Goal: Task Accomplishment & Management: Manage account settings

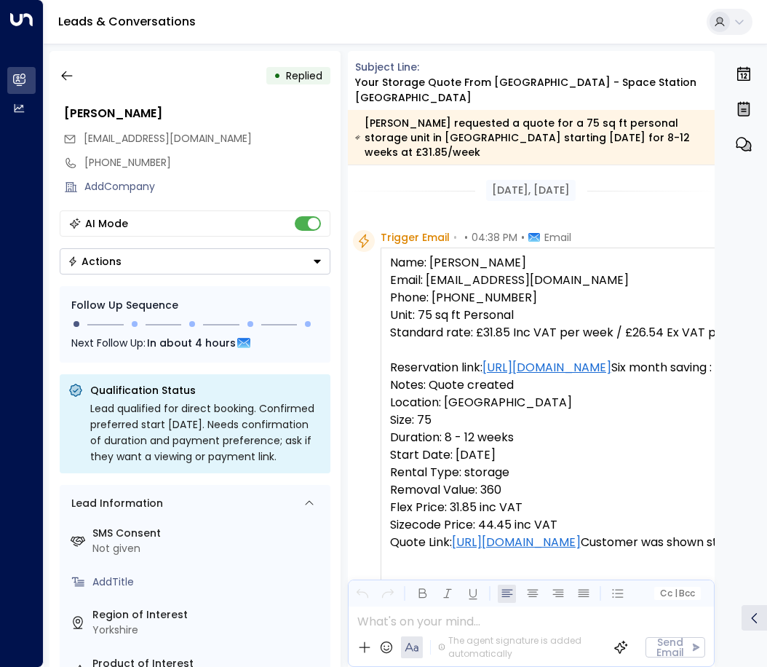
scroll to position [869, 0]
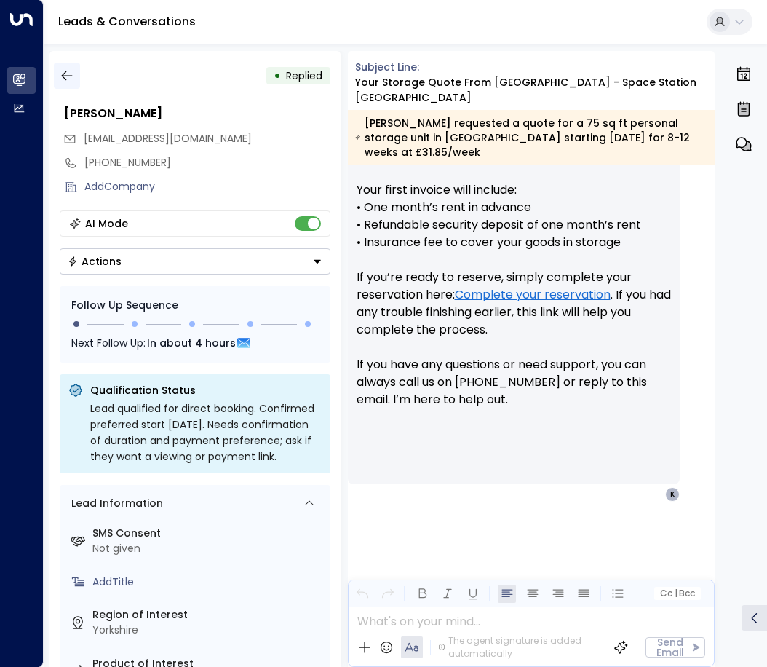
click at [66, 80] on icon "button" at bounding box center [67, 75] width 15 height 15
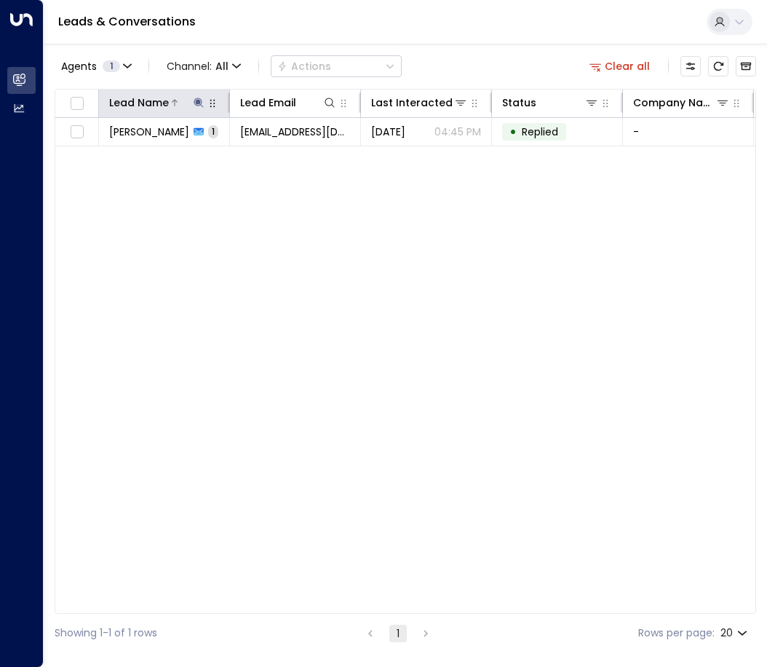
click at [195, 103] on icon at bounding box center [199, 103] width 12 height 12
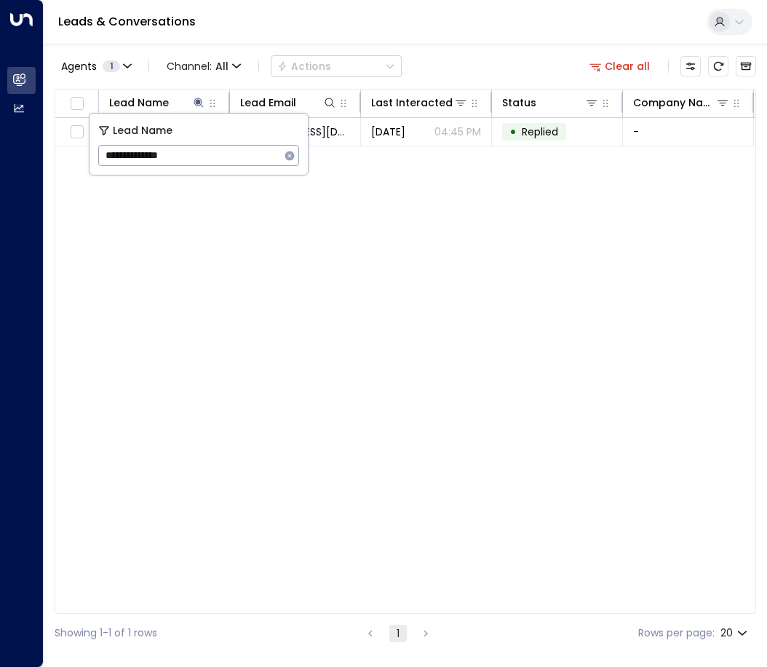
drag, startPoint x: 190, startPoint y: 154, endPoint x: 69, endPoint y: 156, distance: 120.8
click at [76, 157] on body "**********" at bounding box center [383, 326] width 767 height 652
type input "*"
type input "*********"
click at [197, 294] on div "Lead Name Lead Email Last Interacted Status Company Name Product # of people AI…" at bounding box center [406, 351] width 702 height 525
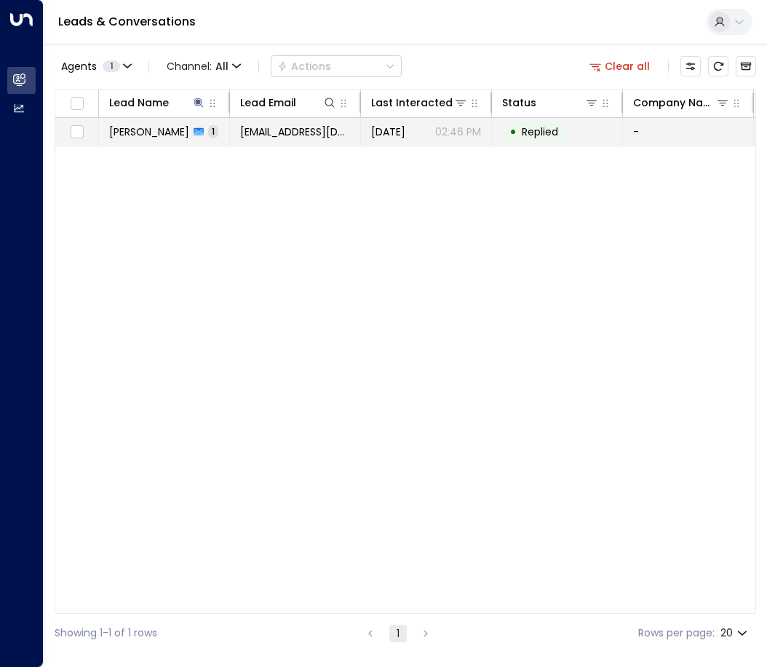
click at [155, 135] on span "[PERSON_NAME]" at bounding box center [149, 131] width 80 height 15
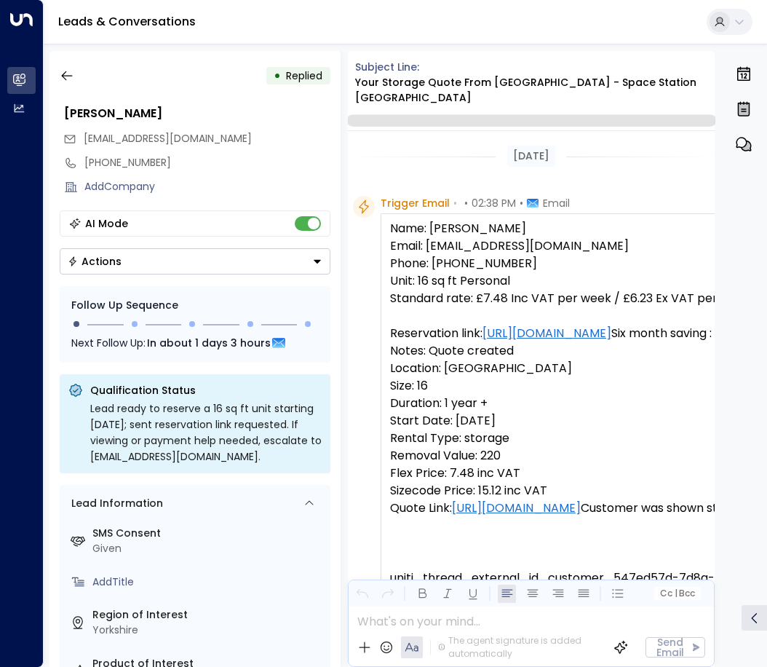
scroll to position [817, 0]
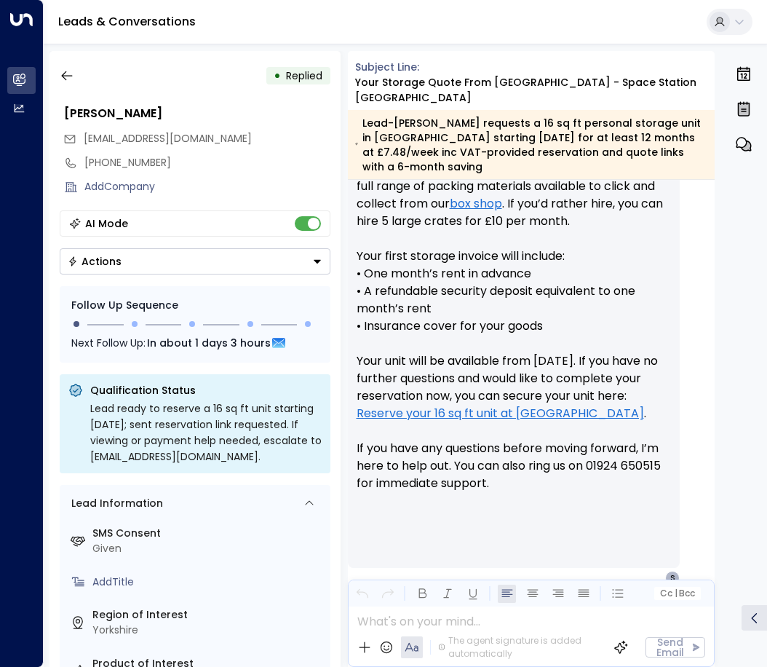
click at [293, 263] on button "Actions" at bounding box center [195, 261] width 271 height 26
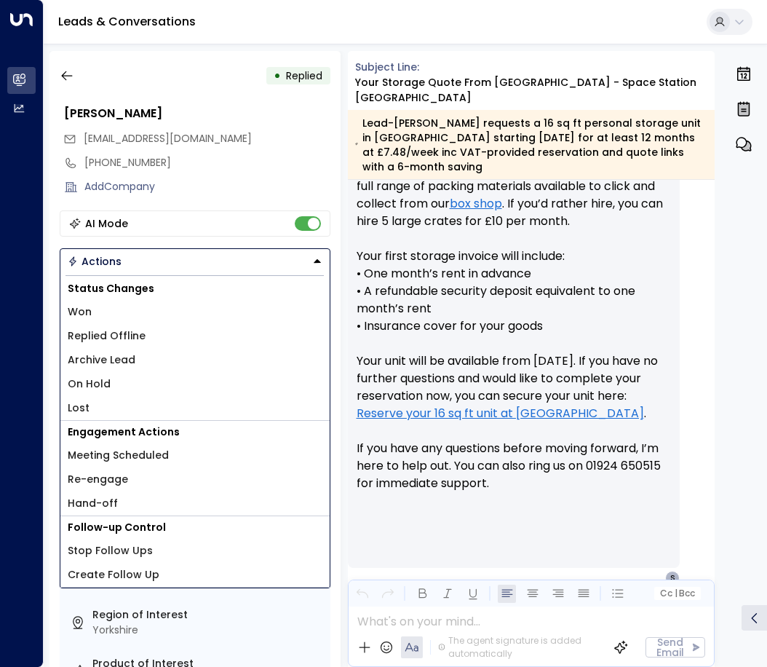
click at [130, 333] on span "Replied Offline" at bounding box center [107, 335] width 78 height 15
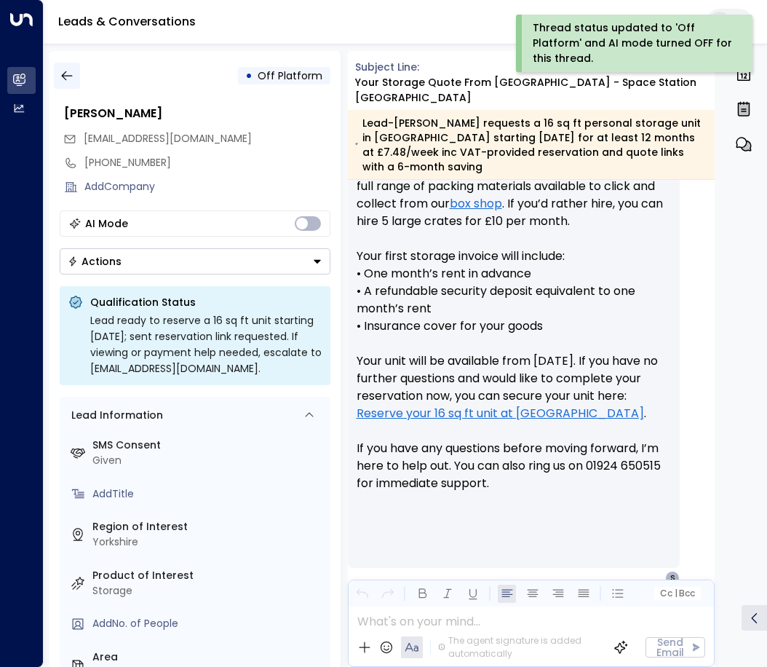
click at [69, 78] on icon "button" at bounding box center [67, 75] width 15 height 15
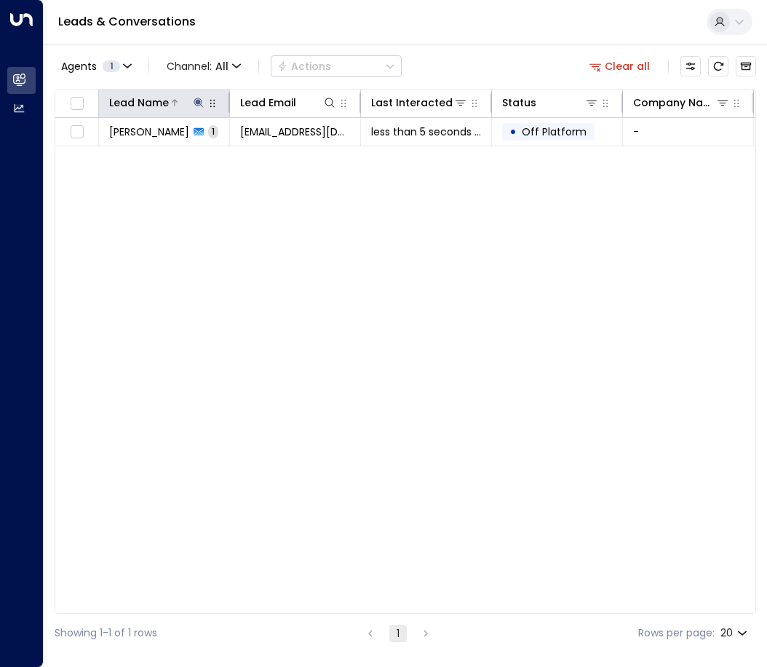
click at [197, 100] on icon at bounding box center [198, 102] width 9 height 9
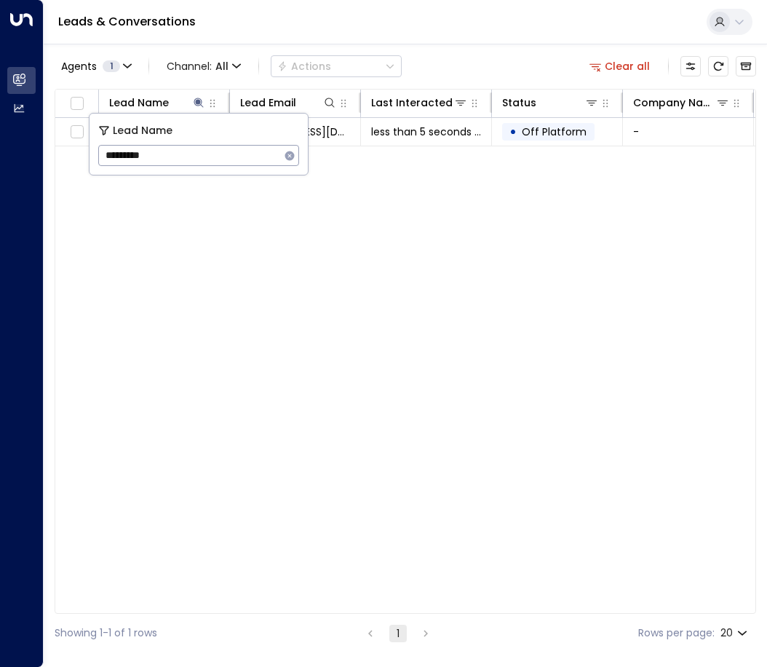
drag, startPoint x: 175, startPoint y: 154, endPoint x: 46, endPoint y: 144, distance: 129.9
click at [63, 154] on body "Overview Leads & Conversations Leads & Conversations Analytics Analytics Leads …" at bounding box center [383, 326] width 767 height 652
type input "*"
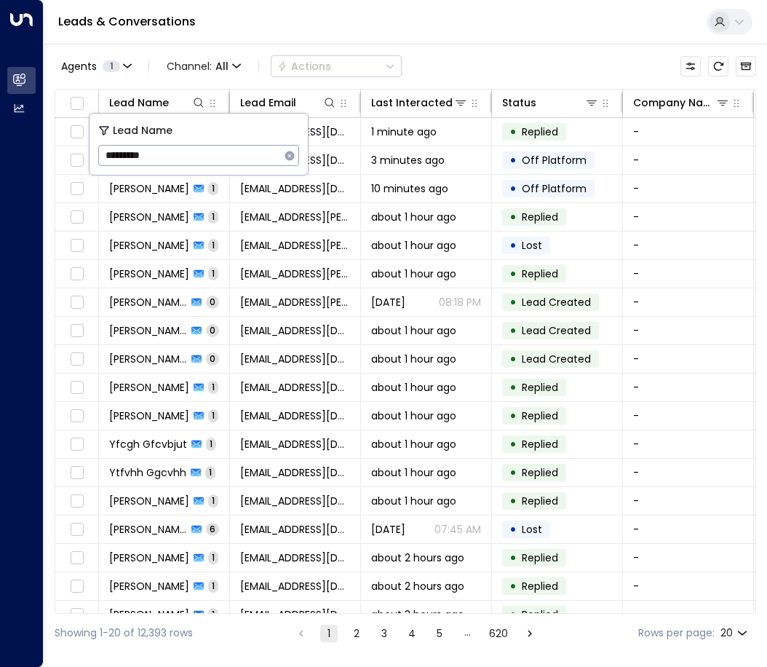
type input "**********"
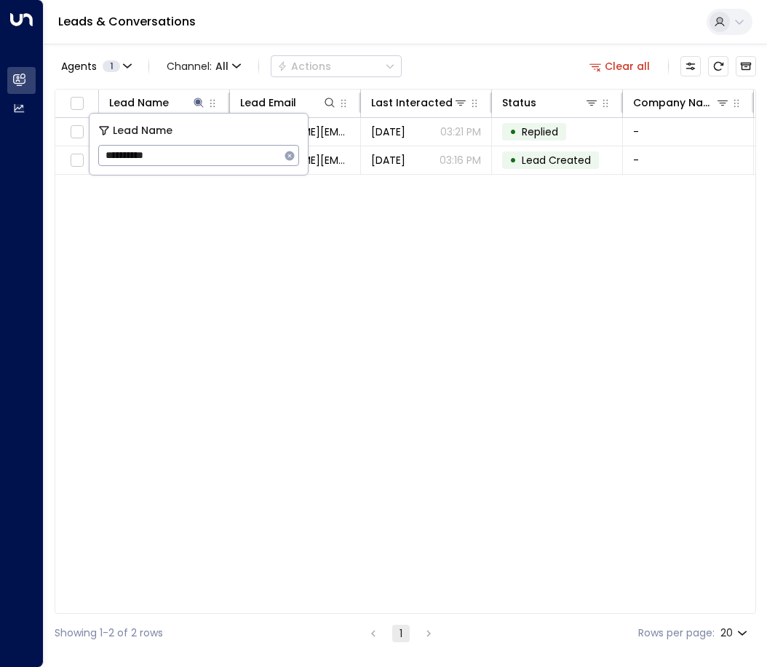
click at [418, 317] on div "Lead Name Lead Email Last Interacted Status Company Name Product # of people AI…" at bounding box center [406, 351] width 702 height 525
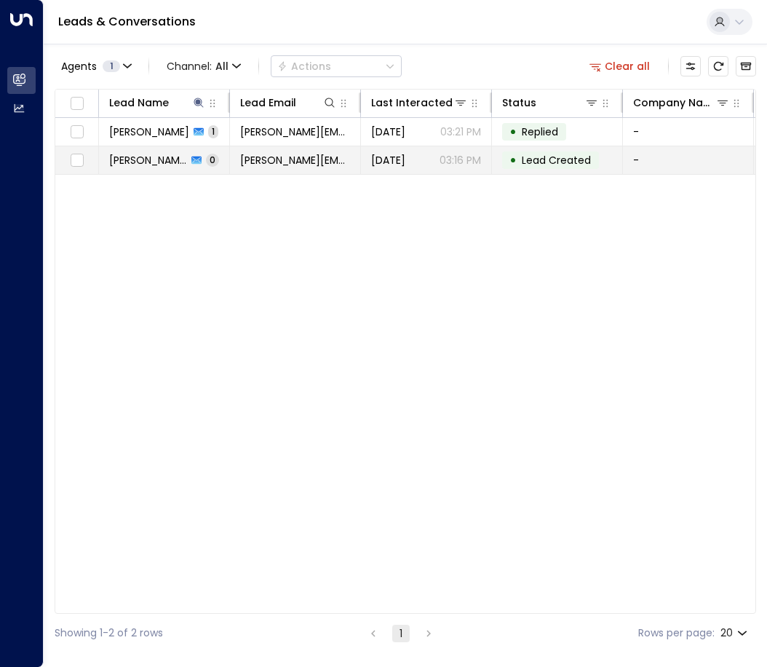
click at [157, 164] on span "[PERSON_NAME]" at bounding box center [148, 160] width 78 height 15
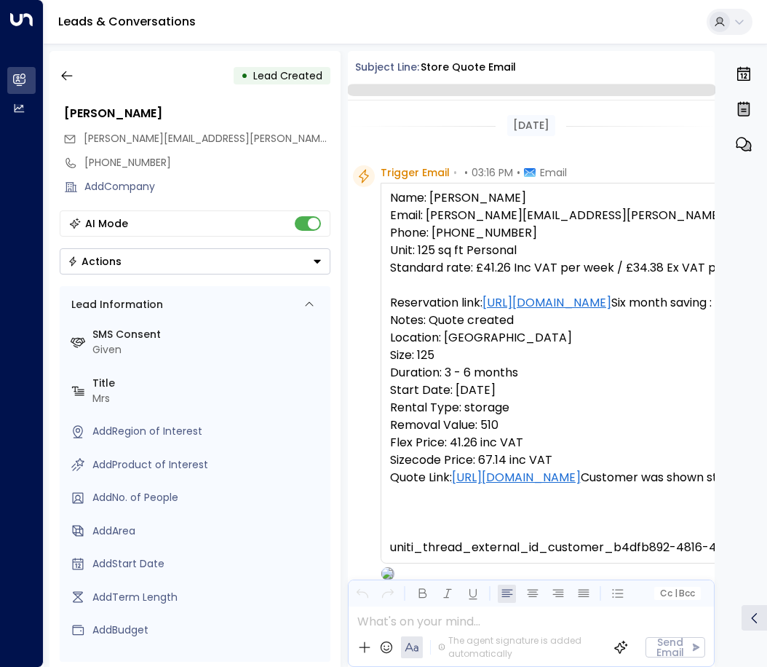
scroll to position [95, 0]
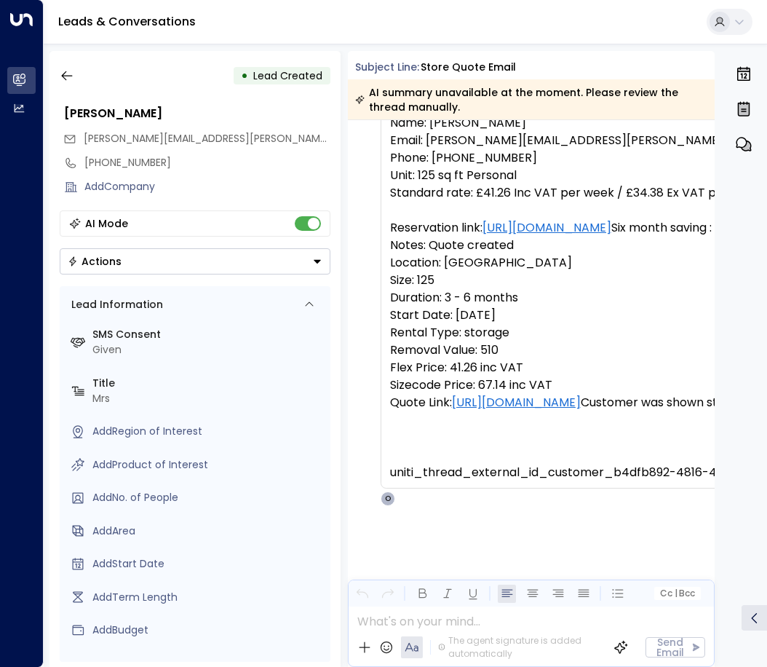
click at [190, 264] on button "Actions" at bounding box center [195, 261] width 271 height 26
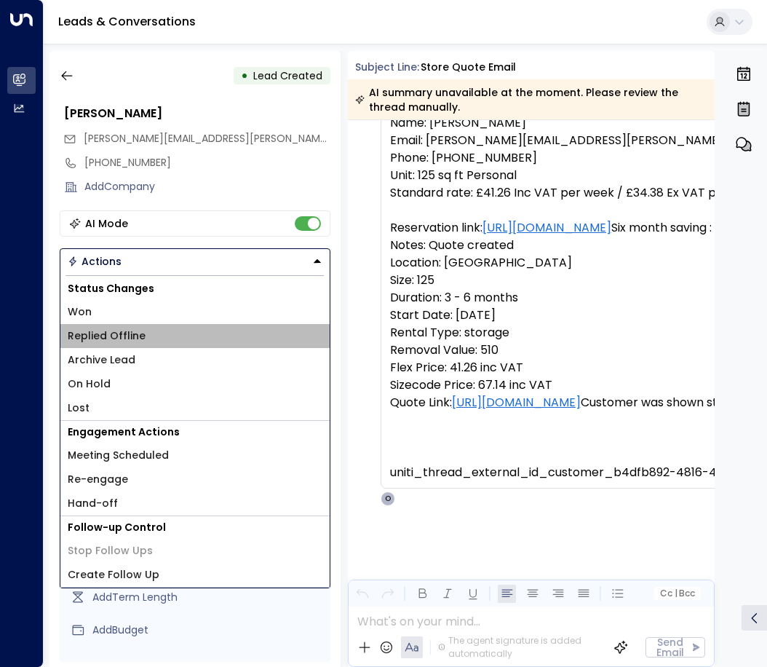
click at [127, 336] on span "Replied Offline" at bounding box center [107, 335] width 78 height 15
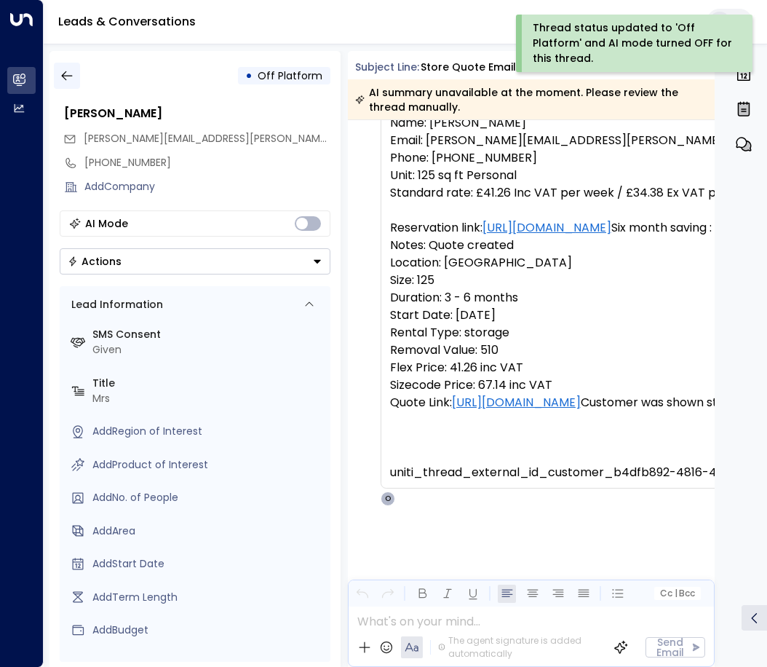
click at [68, 74] on icon "button" at bounding box center [67, 75] width 15 height 15
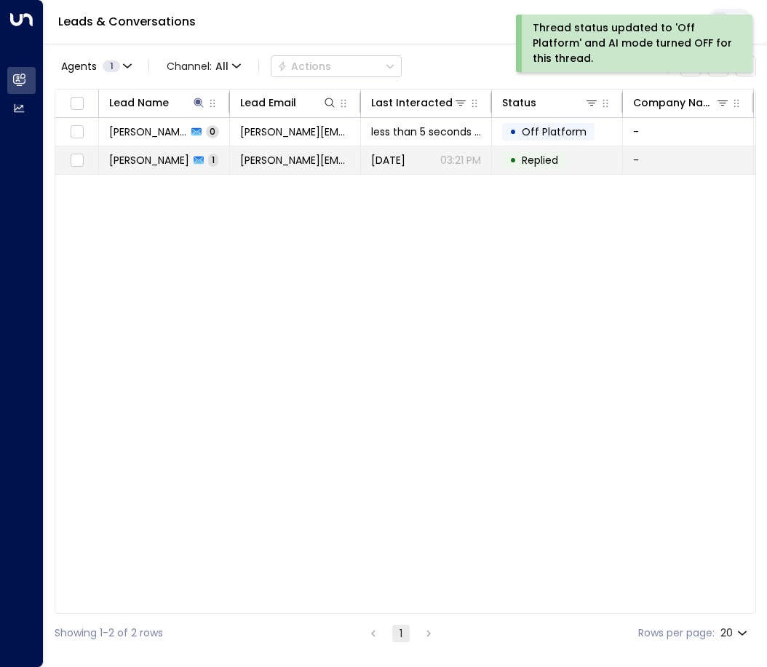
click at [152, 165] on span "[PERSON_NAME]" at bounding box center [149, 160] width 80 height 15
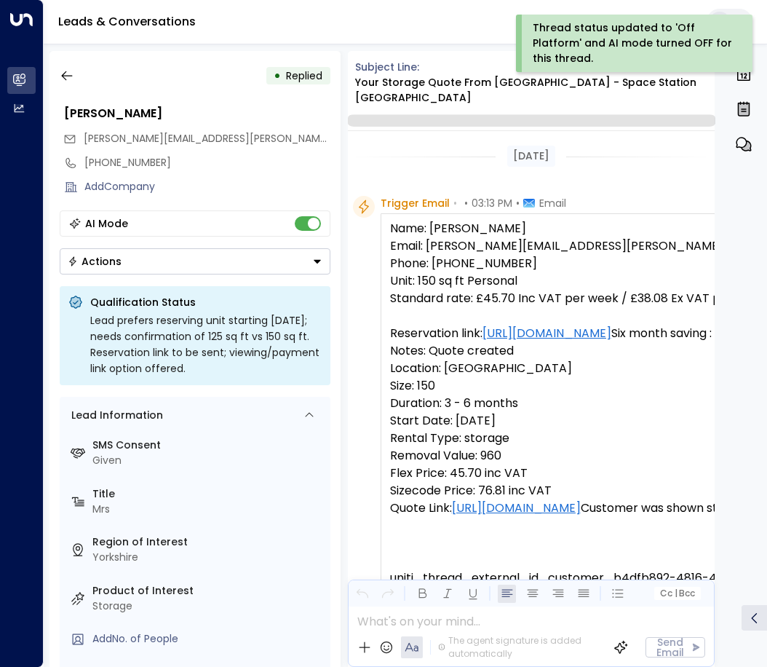
scroll to position [570, 0]
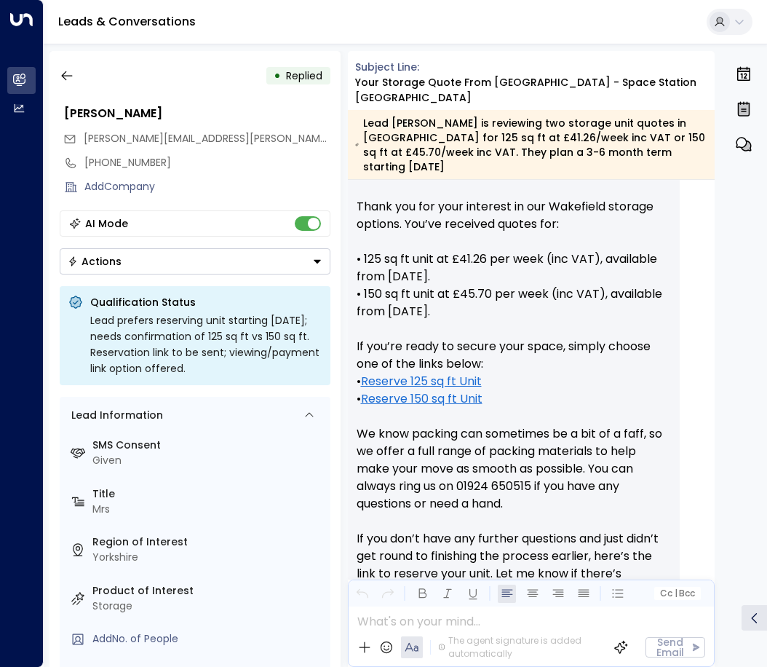
click at [151, 262] on button "Actions" at bounding box center [195, 261] width 271 height 26
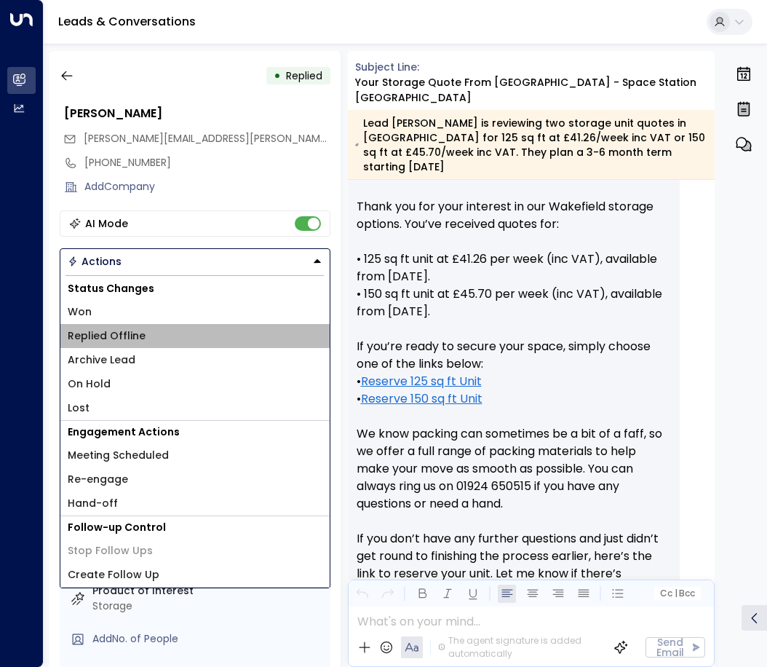
click at [127, 336] on span "Replied Offline" at bounding box center [107, 335] width 78 height 15
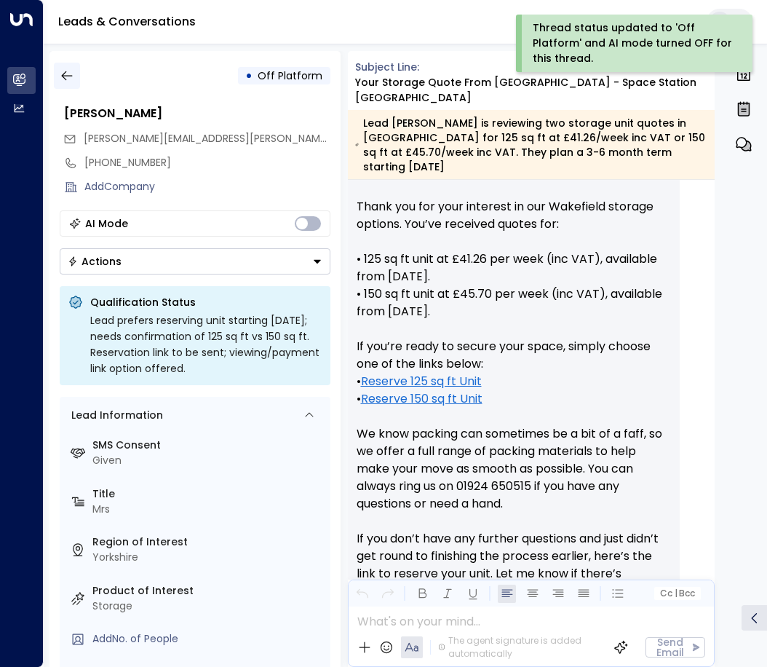
click at [63, 83] on button "button" at bounding box center [67, 76] width 26 height 26
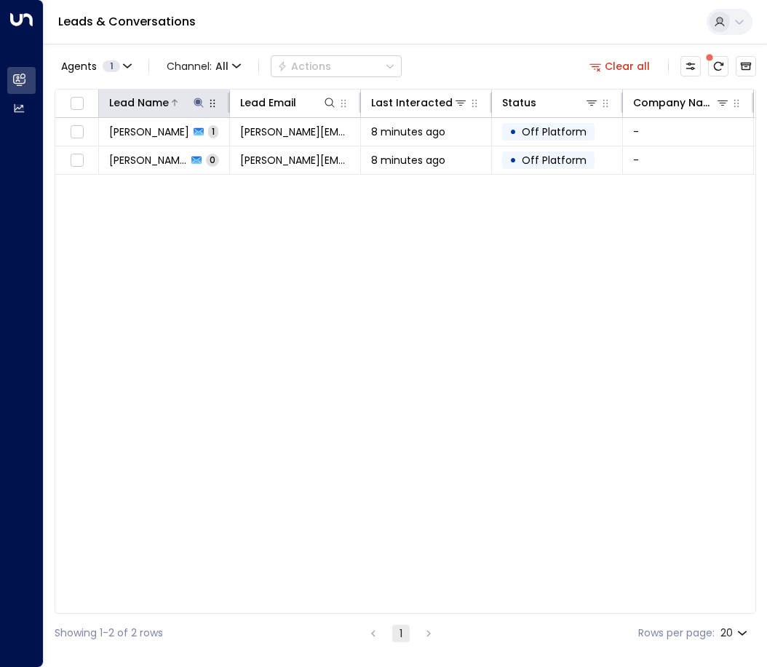
click at [195, 102] on icon at bounding box center [199, 103] width 12 height 12
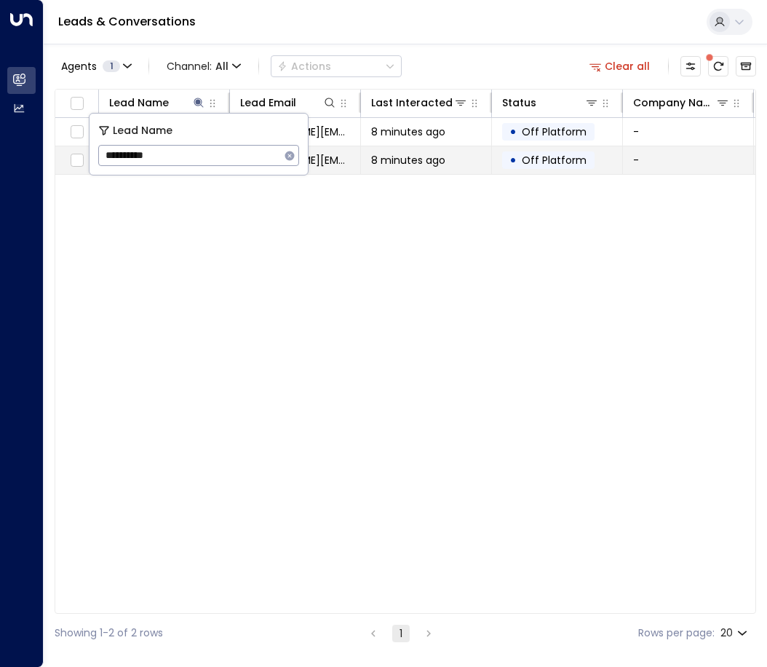
drag, startPoint x: 167, startPoint y: 157, endPoint x: 71, endPoint y: 148, distance: 97.2
click at [72, 149] on body "**********" at bounding box center [383, 326] width 767 height 652
click at [287, 156] on icon "button" at bounding box center [289, 155] width 9 height 9
click at [183, 161] on input "text" at bounding box center [198, 155] width 201 height 27
type input "*******"
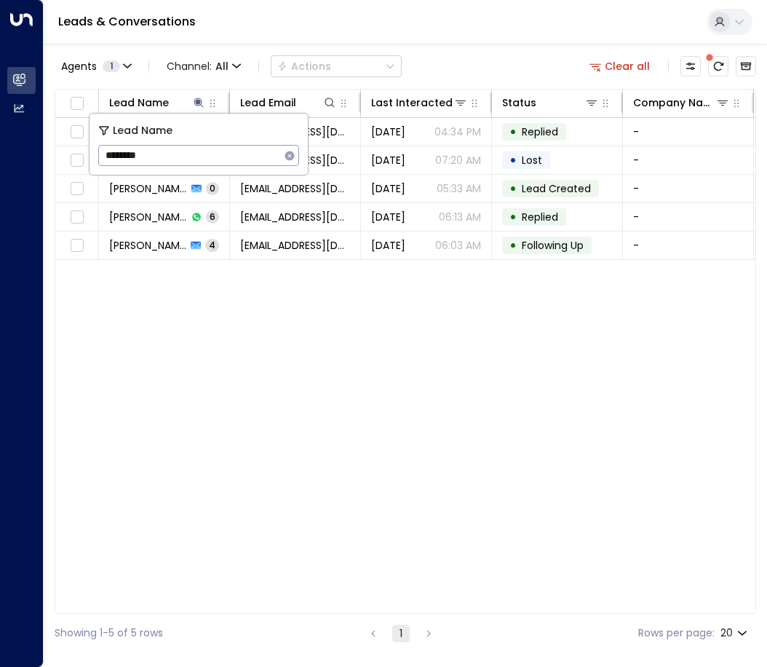
click at [255, 324] on div "Lead Name Lead Email Last Interacted Status Company Name Product # of people AI…" at bounding box center [406, 351] width 702 height 525
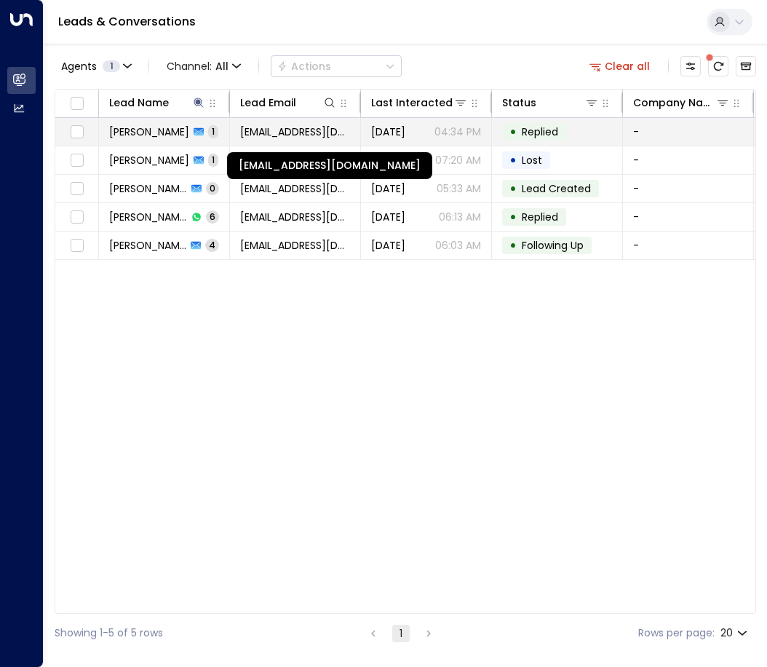
click at [244, 135] on span "[EMAIL_ADDRESS][DOMAIN_NAME]" at bounding box center [295, 131] width 110 height 15
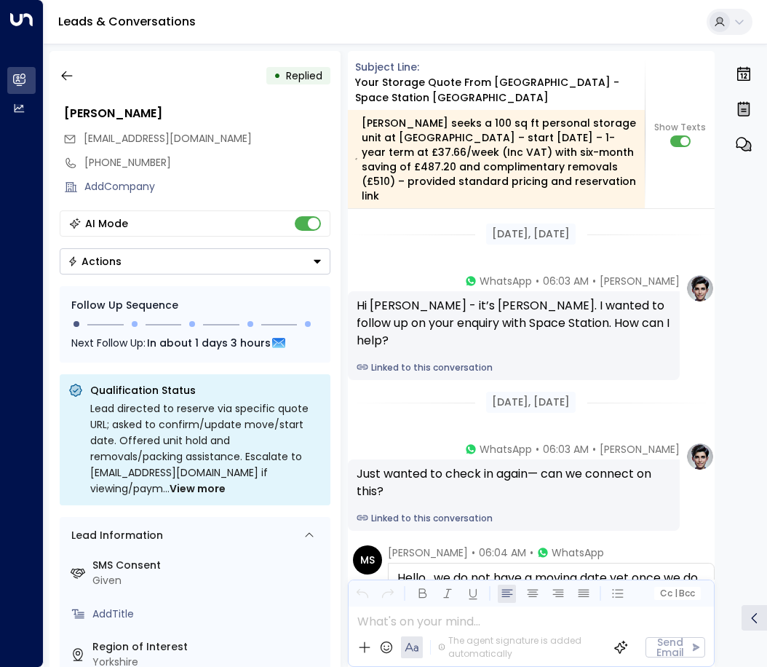
click at [230, 263] on button "Actions" at bounding box center [195, 261] width 271 height 26
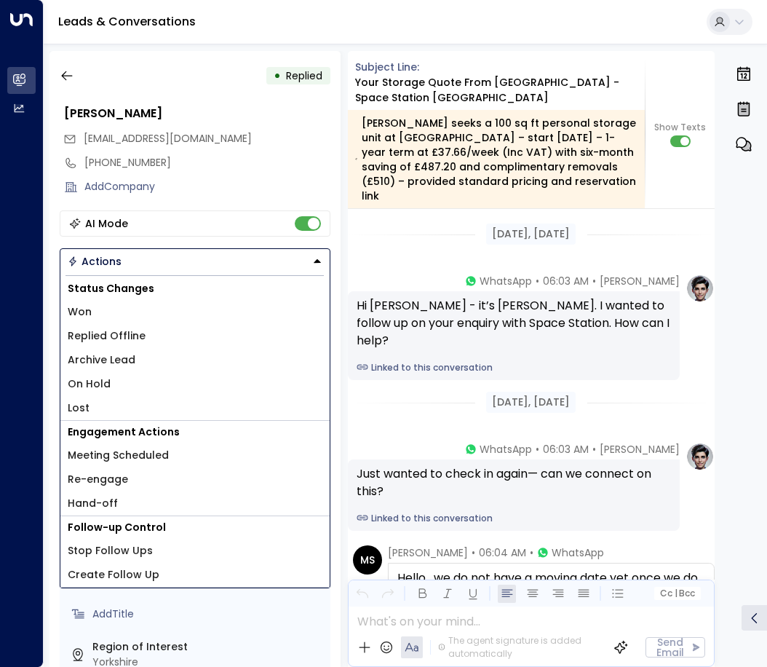
click at [119, 328] on li "Replied Offline" at bounding box center [194, 336] width 269 height 24
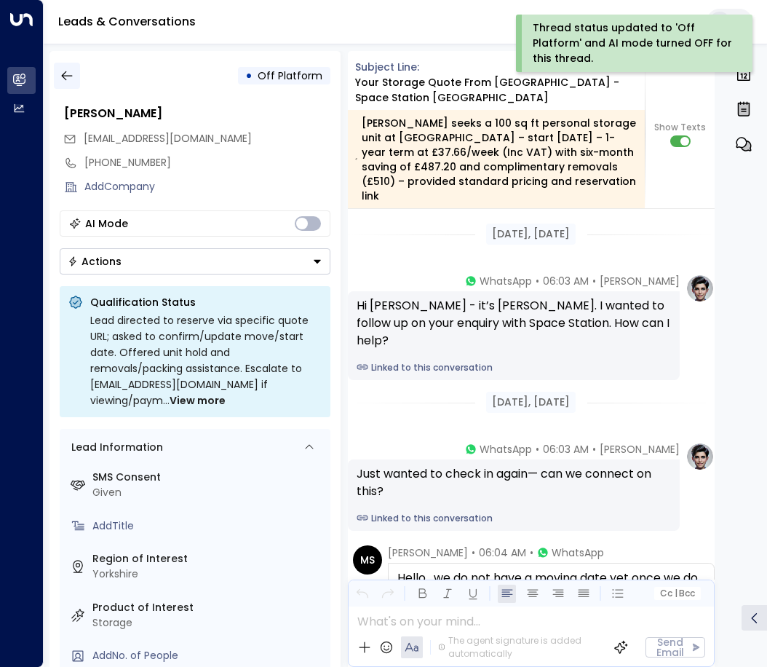
click at [65, 76] on icon "button" at bounding box center [66, 75] width 11 height 9
